Goal: Task Accomplishment & Management: Manage account settings

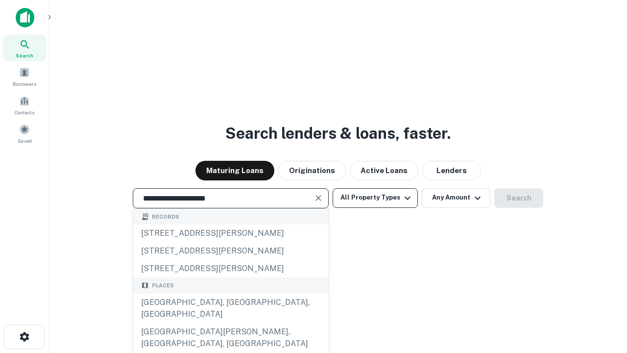
type input "**********"
click at [375, 198] on button "All Property Types" at bounding box center [375, 198] width 85 height 20
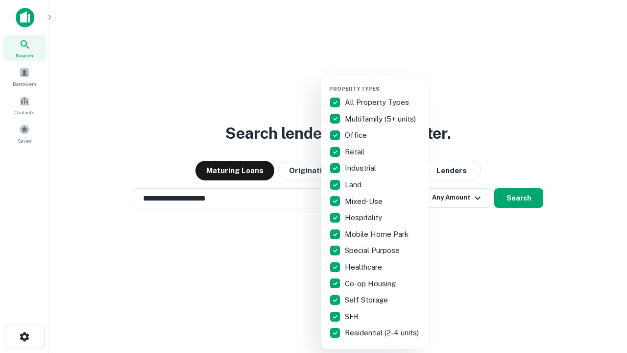
click at [383, 82] on button "button" at bounding box center [383, 82] width 108 height 0
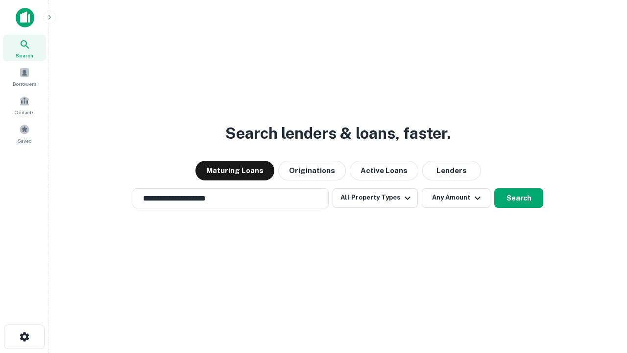
scroll to position [15, 0]
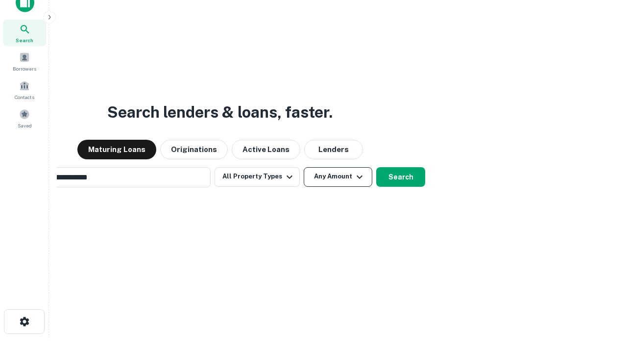
click at [304, 167] on button "Any Amount" at bounding box center [338, 177] width 69 height 20
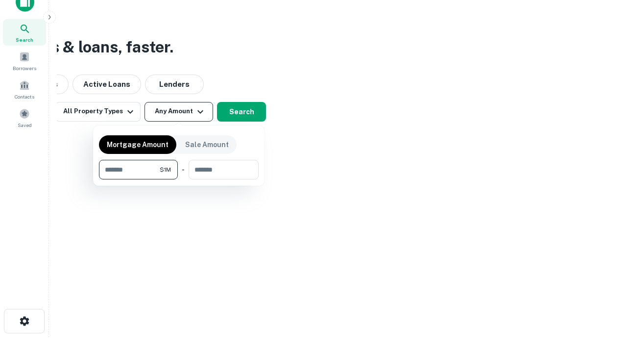
type input "*******"
click at [179, 179] on button "button" at bounding box center [179, 179] width 160 height 0
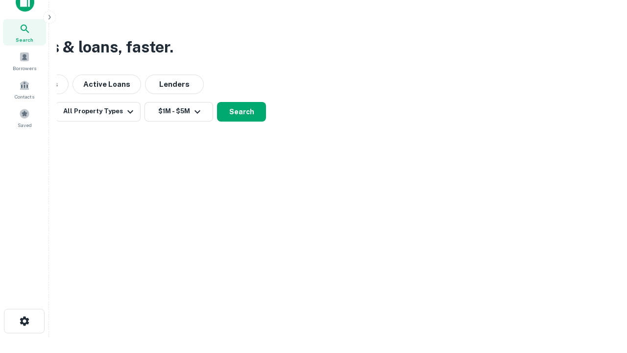
scroll to position [6, 181]
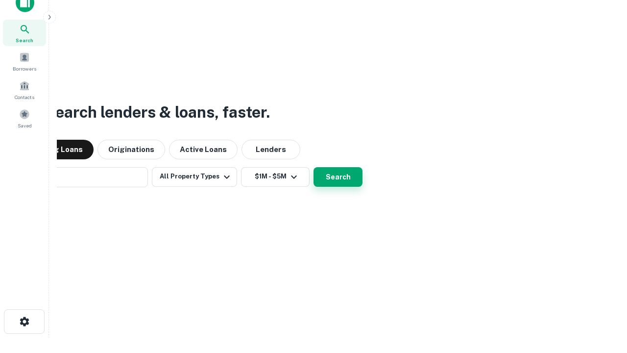
click at [314, 167] on button "Search" at bounding box center [338, 177] width 49 height 20
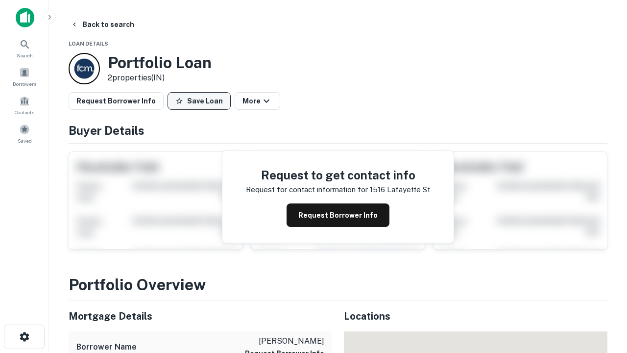
click at [199, 101] on button "Save Loan" at bounding box center [199, 101] width 63 height 18
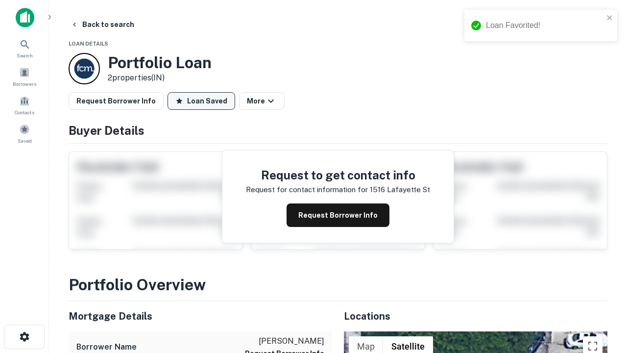
click at [201, 101] on button "Loan Saved" at bounding box center [202, 101] width 68 height 18
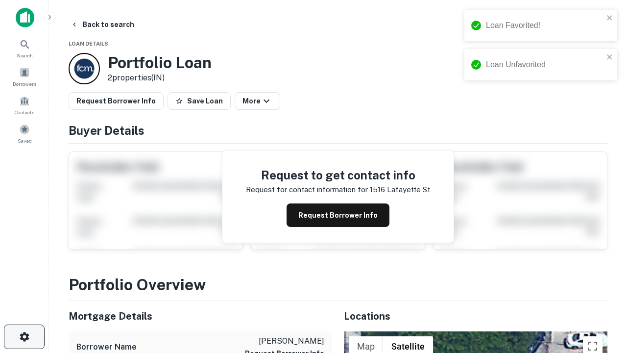
click at [24, 337] on icon "button" at bounding box center [25, 337] width 12 height 12
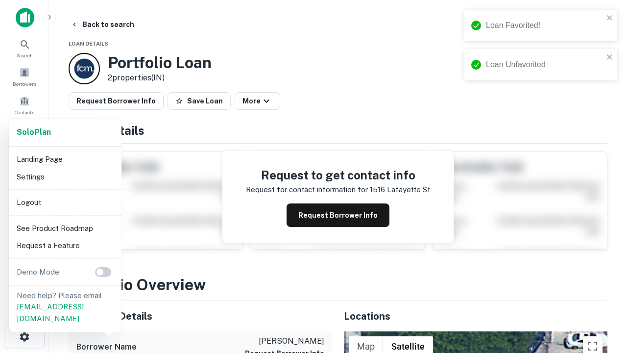
click at [65, 202] on li "Logout" at bounding box center [65, 203] width 105 height 18
